Goal: Information Seeking & Learning: Learn about a topic

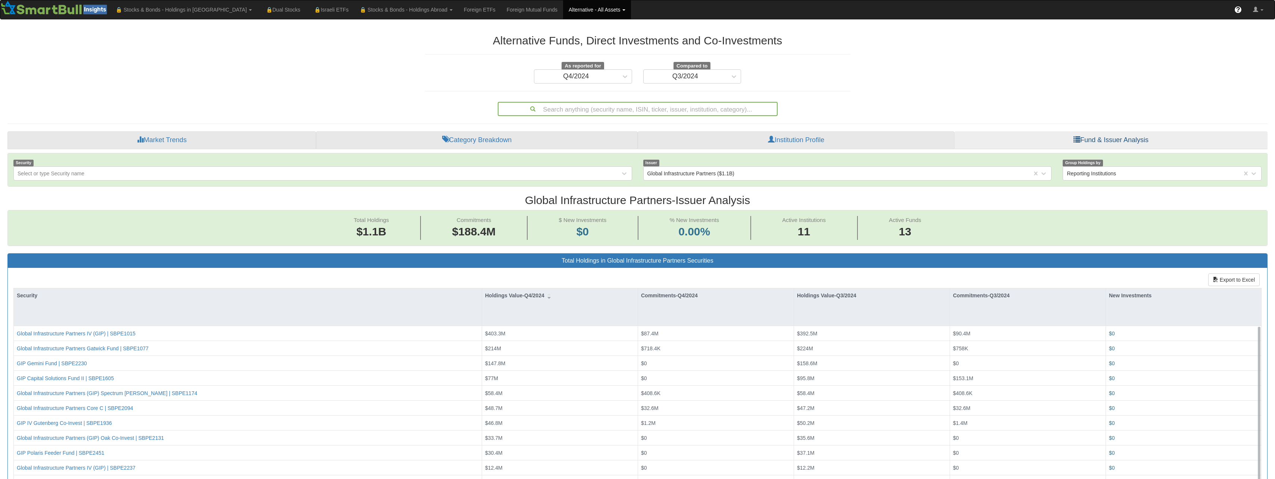
scroll to position [15, 1246]
click at [722, 174] on div "Global Infrastructure Partners ($1.1B)" at bounding box center [690, 173] width 87 height 7
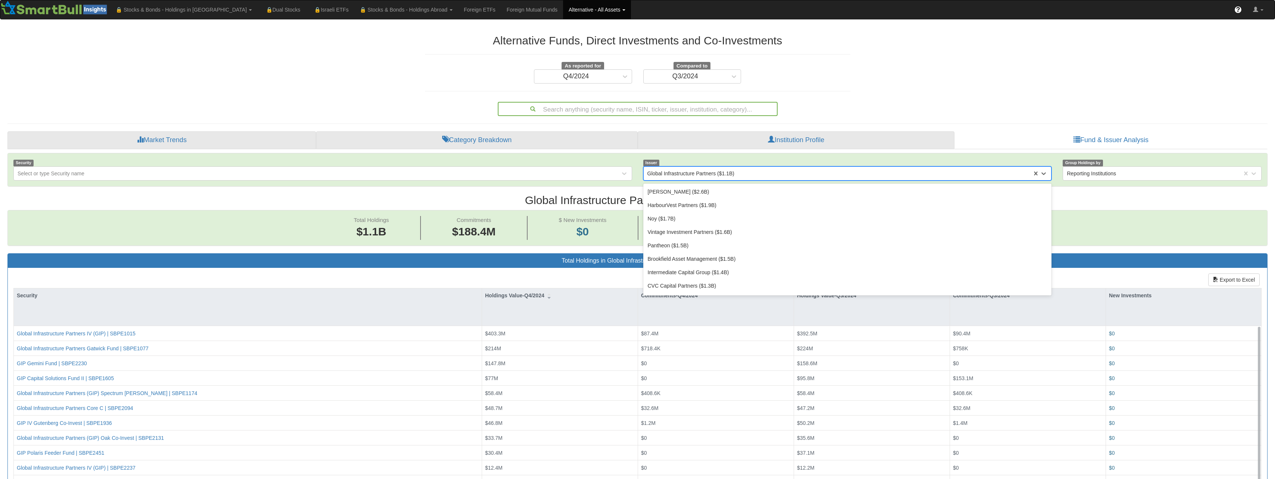
scroll to position [55, 0]
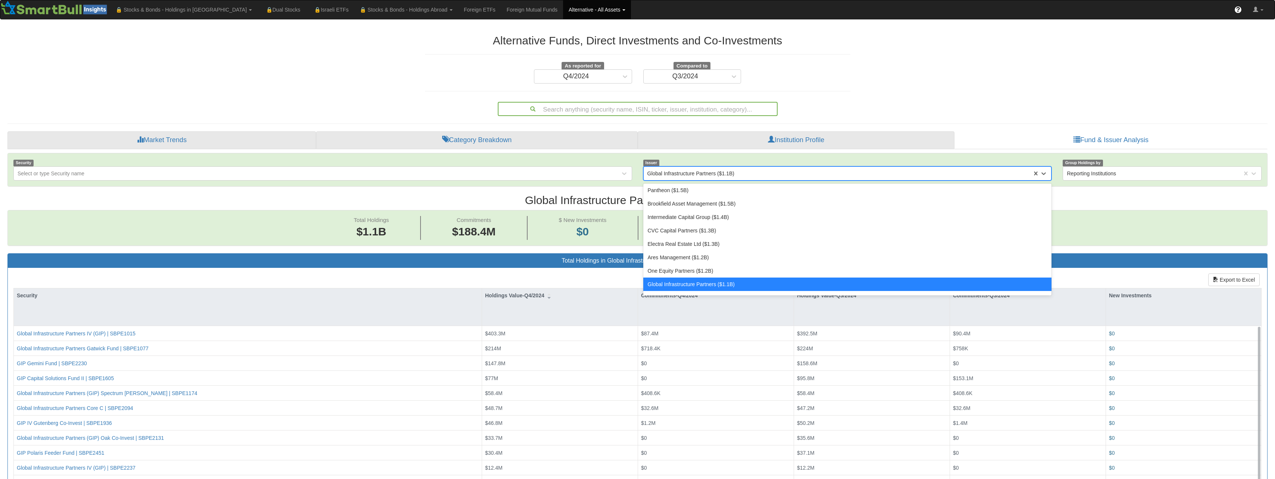
click at [722, 174] on div "Global Infrastructure Partners ($1.1B)" at bounding box center [690, 173] width 87 height 7
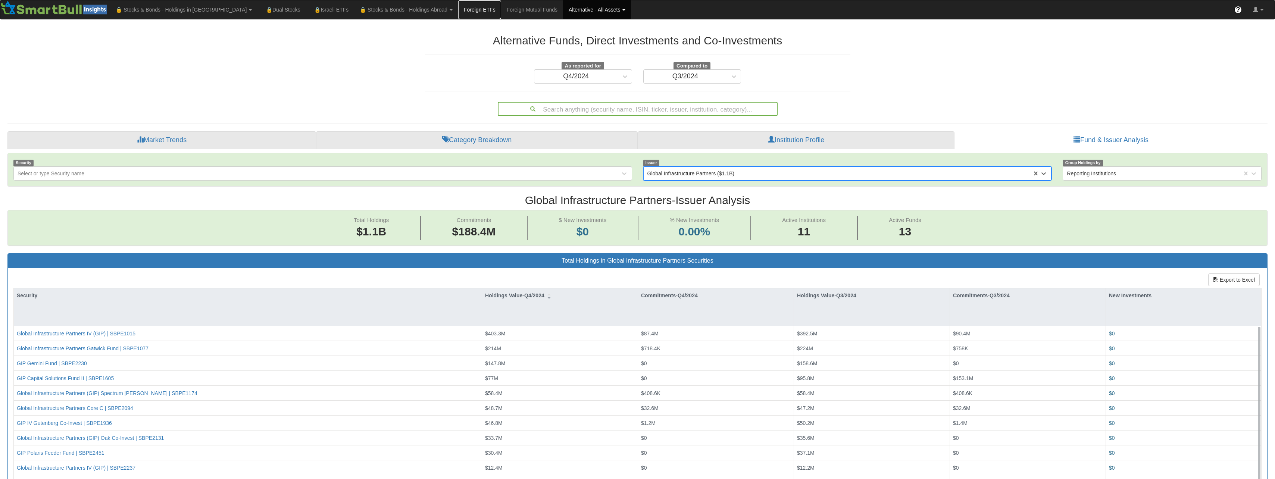
click at [458, 7] on link "Foreign ETFs" at bounding box center [479, 9] width 43 height 19
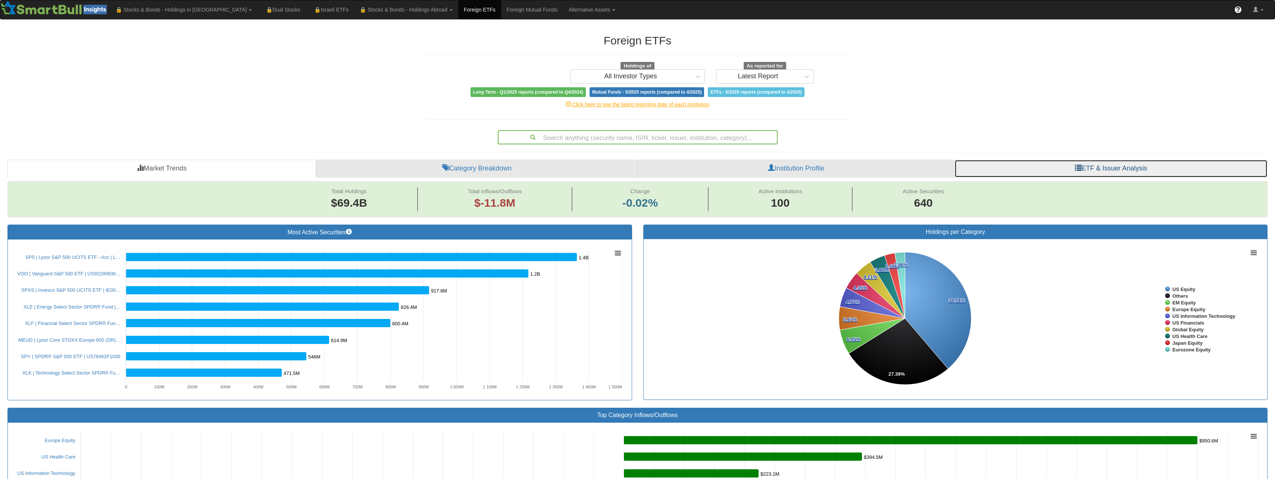
click at [1029, 167] on link "ETF & Issuer Analysis" at bounding box center [1110, 169] width 313 height 18
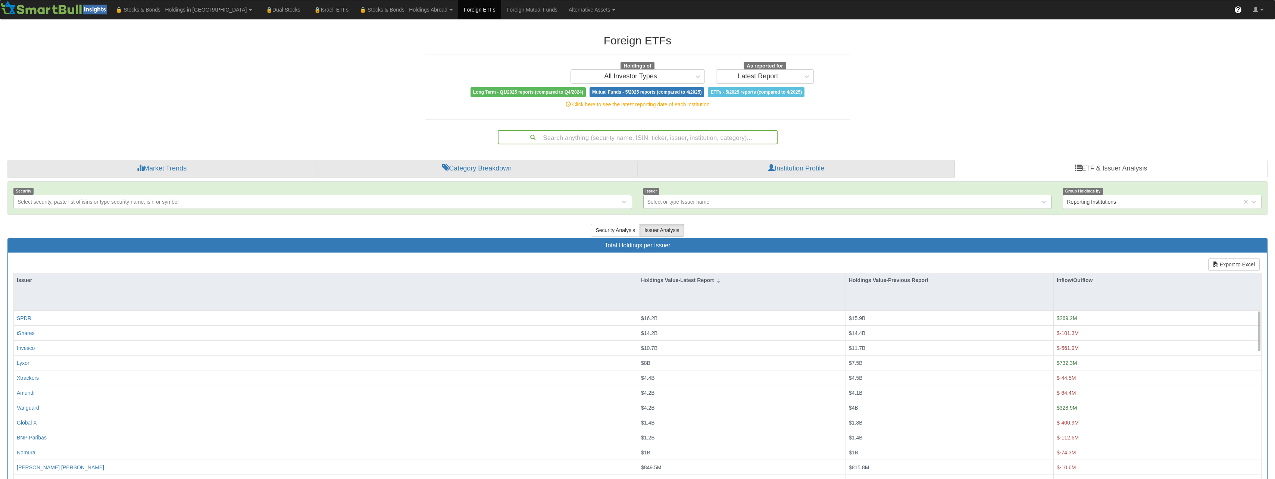
click at [700, 206] on div "Select or type Issuer name" at bounding box center [842, 202] width 396 height 12
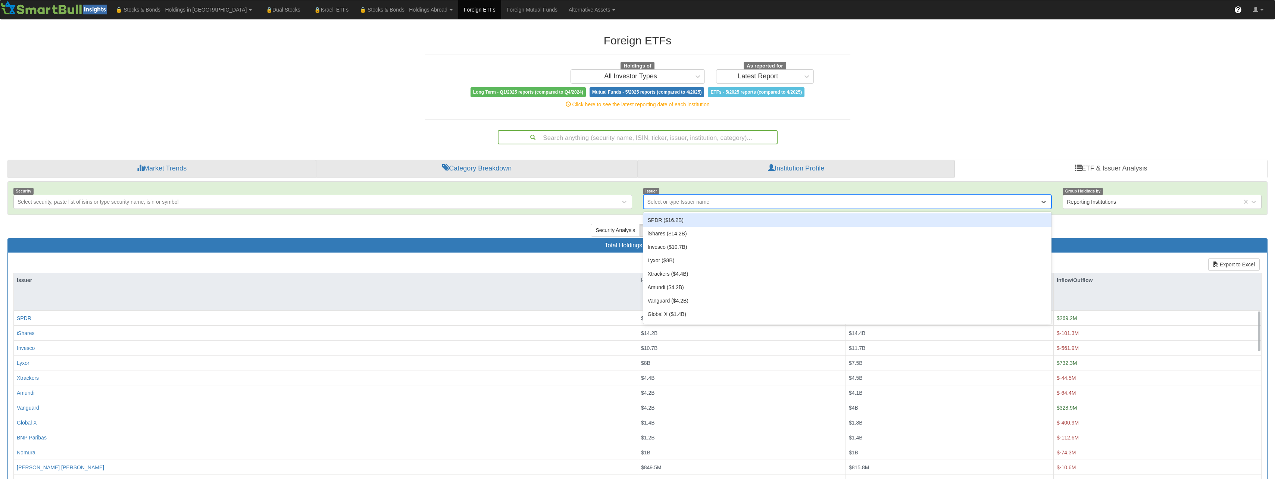
click at [700, 204] on div "Select or type Issuer name" at bounding box center [678, 201] width 62 height 7
